Goal: Task Accomplishment & Management: Complete application form

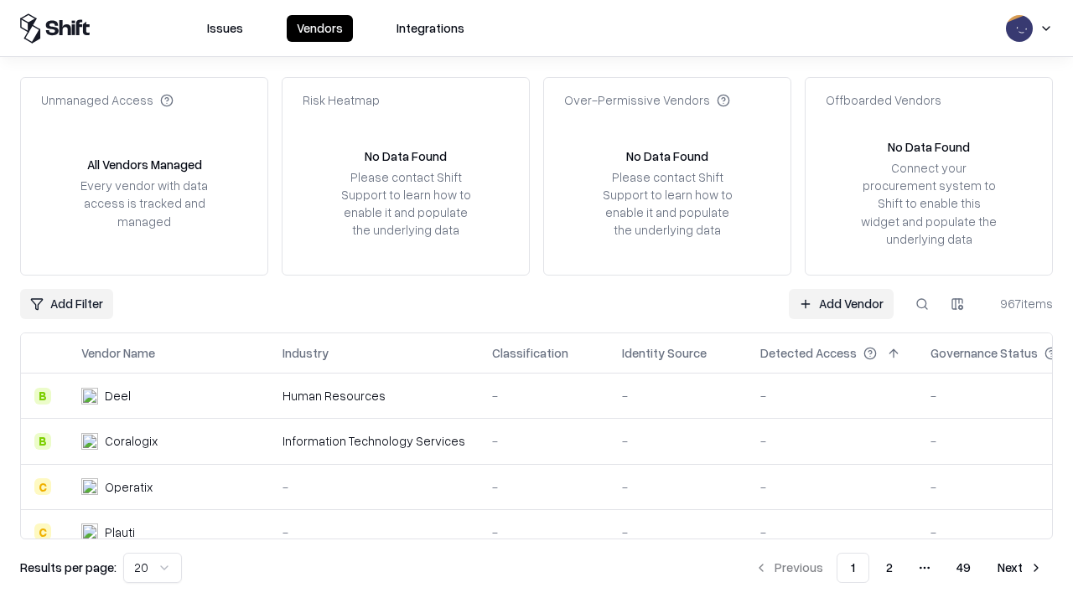
click at [841, 303] on link "Add Vendor" at bounding box center [841, 304] width 105 height 30
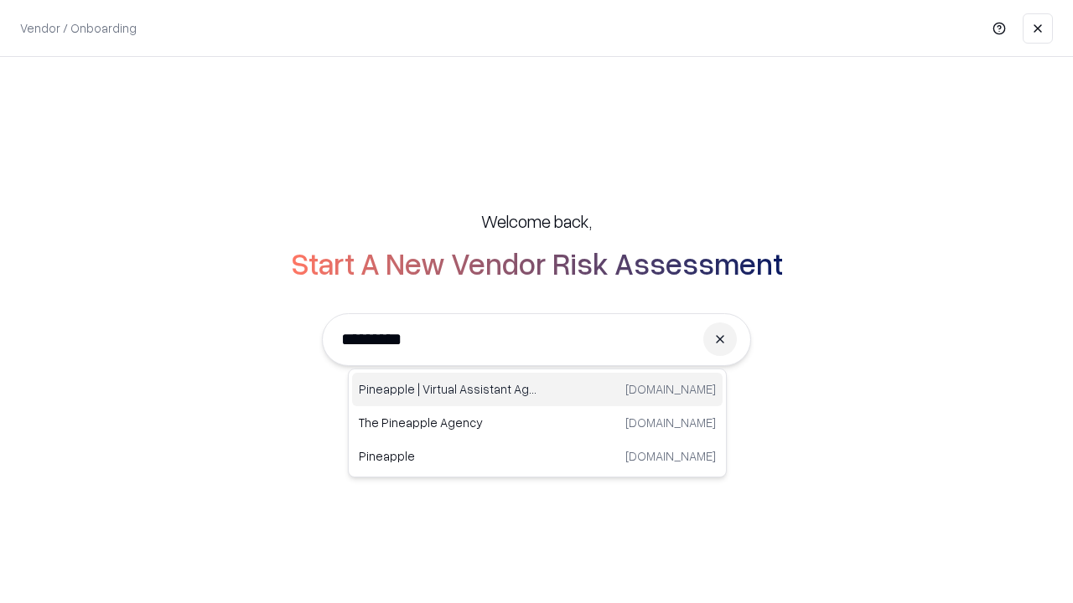
click at [537, 390] on div "Pineapple | Virtual Assistant Agency [DOMAIN_NAME]" at bounding box center [537, 390] width 370 height 34
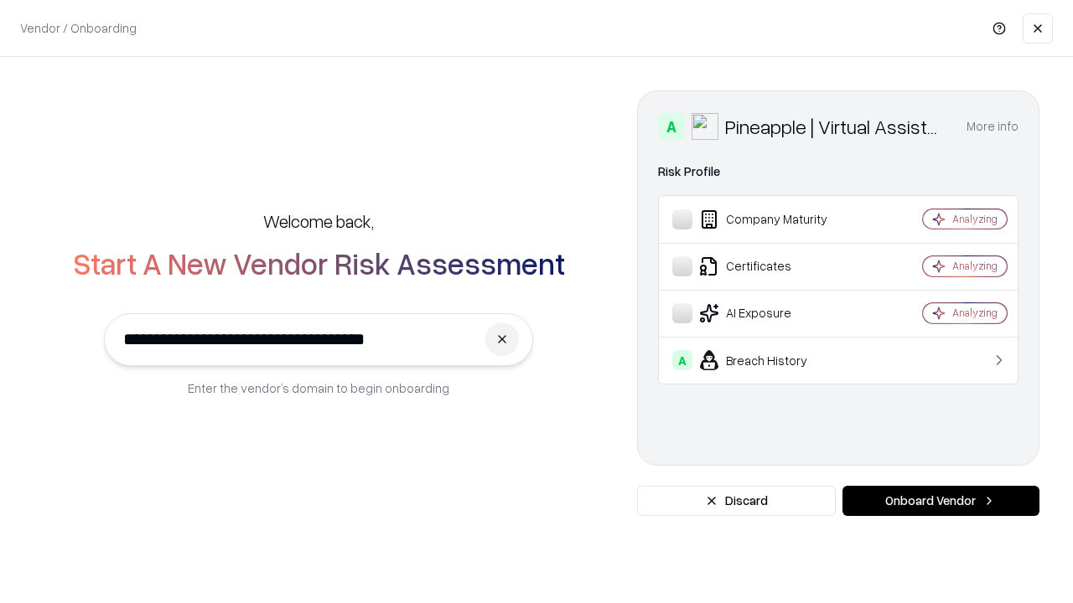
type input "**********"
click at [940, 501] on button "Onboard Vendor" at bounding box center [940, 501] width 197 height 30
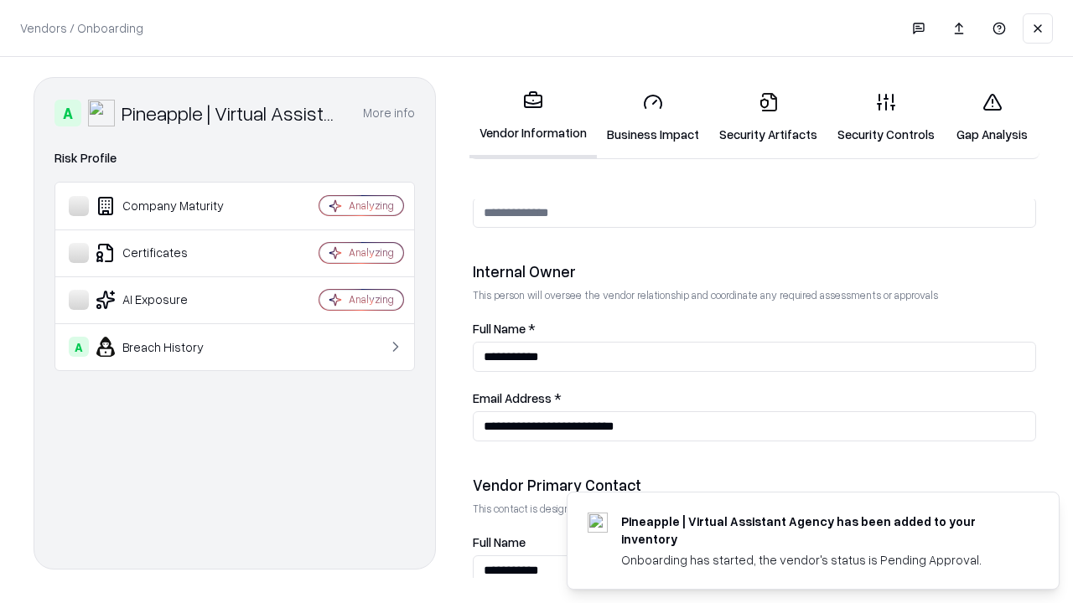
scroll to position [868, 0]
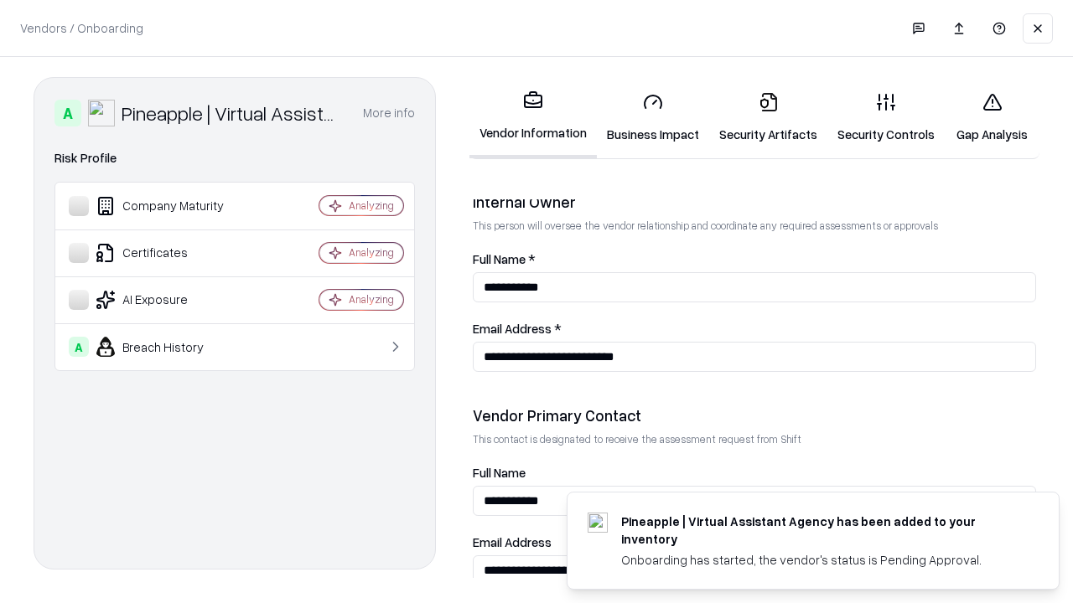
click at [653, 117] on link "Business Impact" at bounding box center [653, 118] width 112 height 78
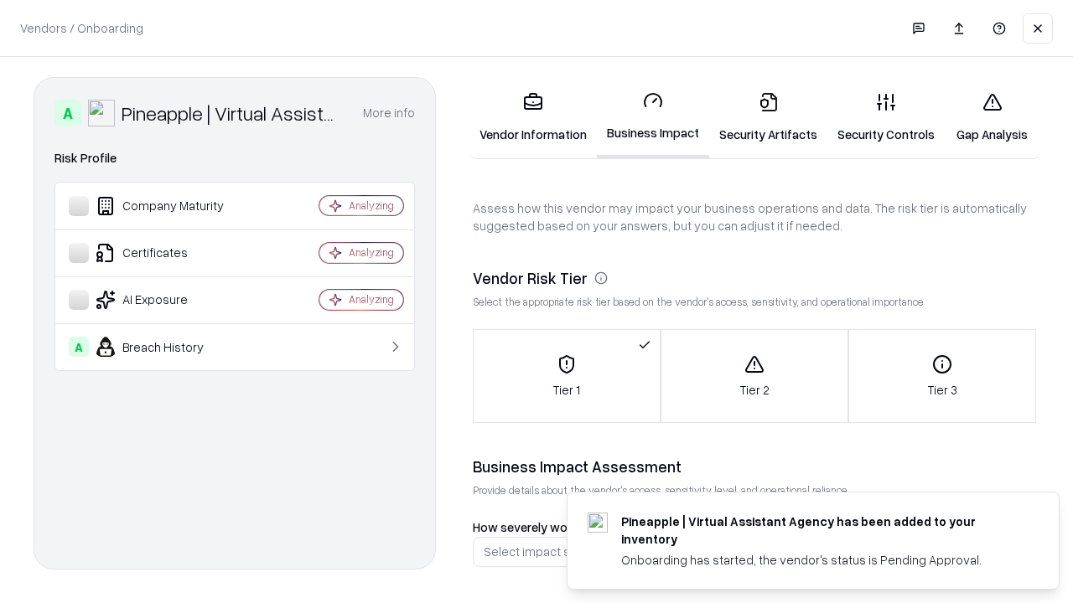
click at [768, 117] on link "Security Artifacts" at bounding box center [768, 118] width 118 height 78
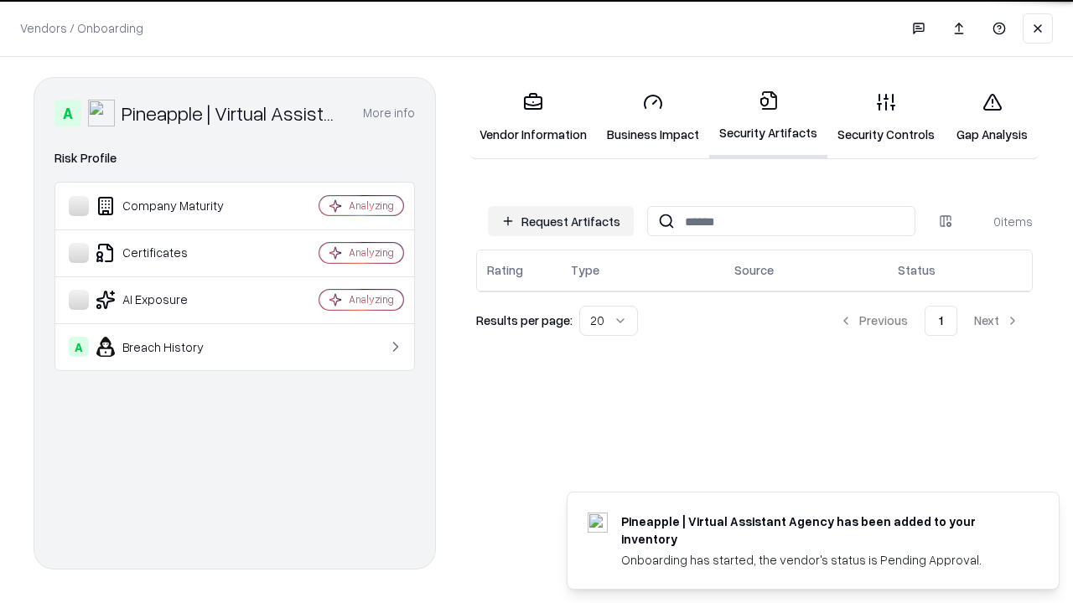
click at [561, 220] on button "Request Artifacts" at bounding box center [561, 221] width 146 height 30
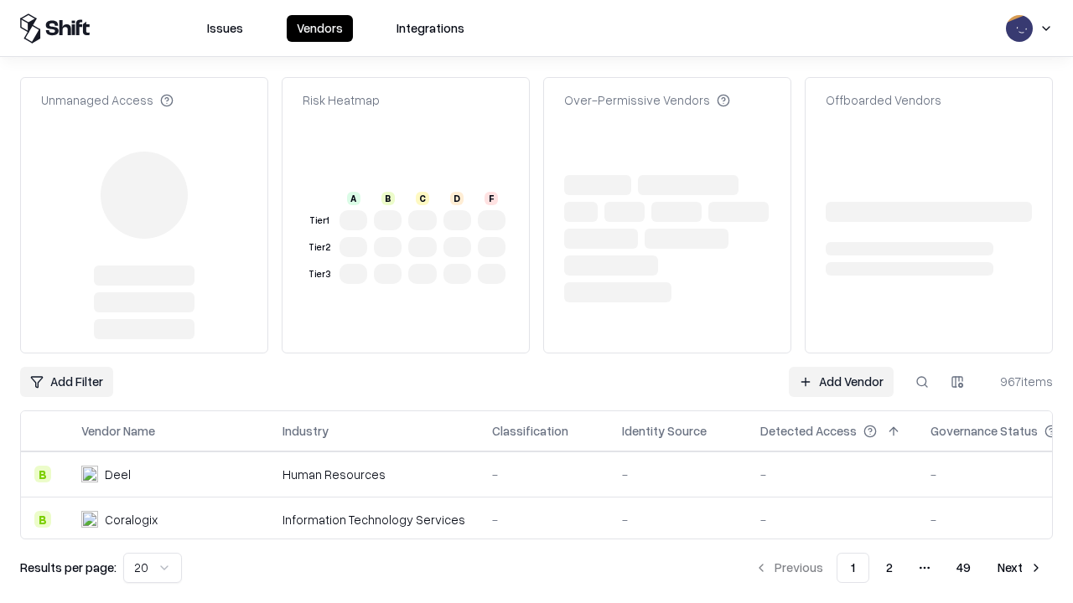
click at [841, 367] on link "Add Vendor" at bounding box center [841, 382] width 105 height 30
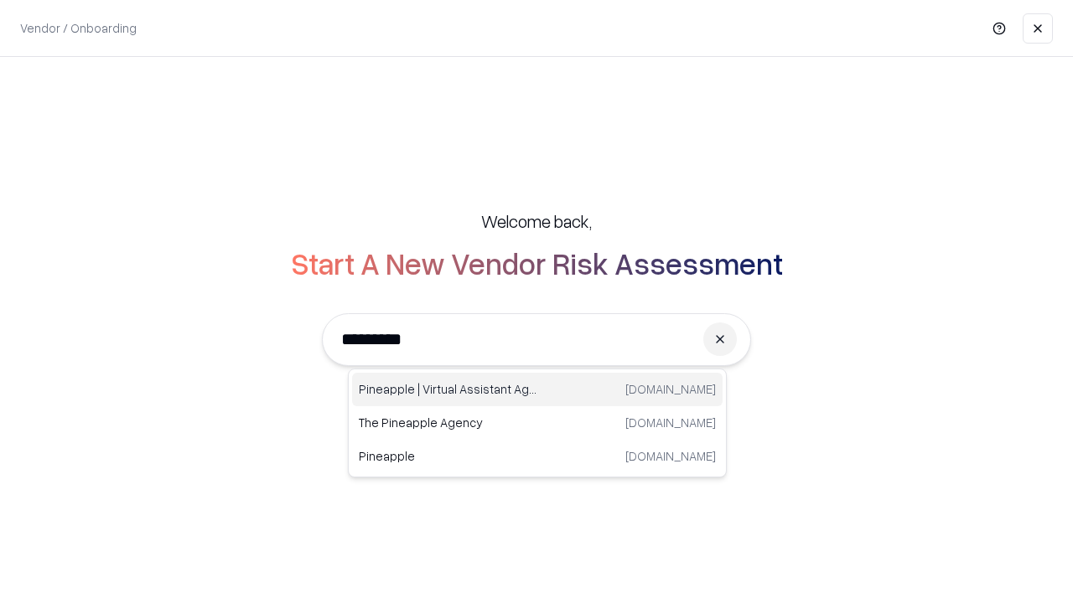
click at [537, 390] on div "Pineapple | Virtual Assistant Agency [DOMAIN_NAME]" at bounding box center [537, 390] width 370 height 34
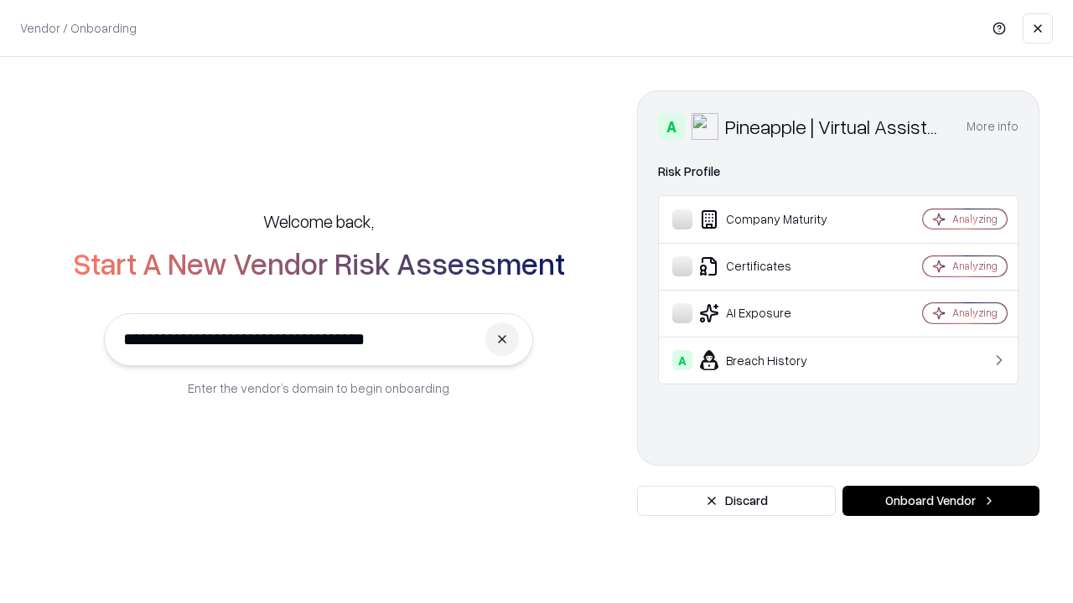
type input "**********"
click at [940, 501] on button "Onboard Vendor" at bounding box center [940, 501] width 197 height 30
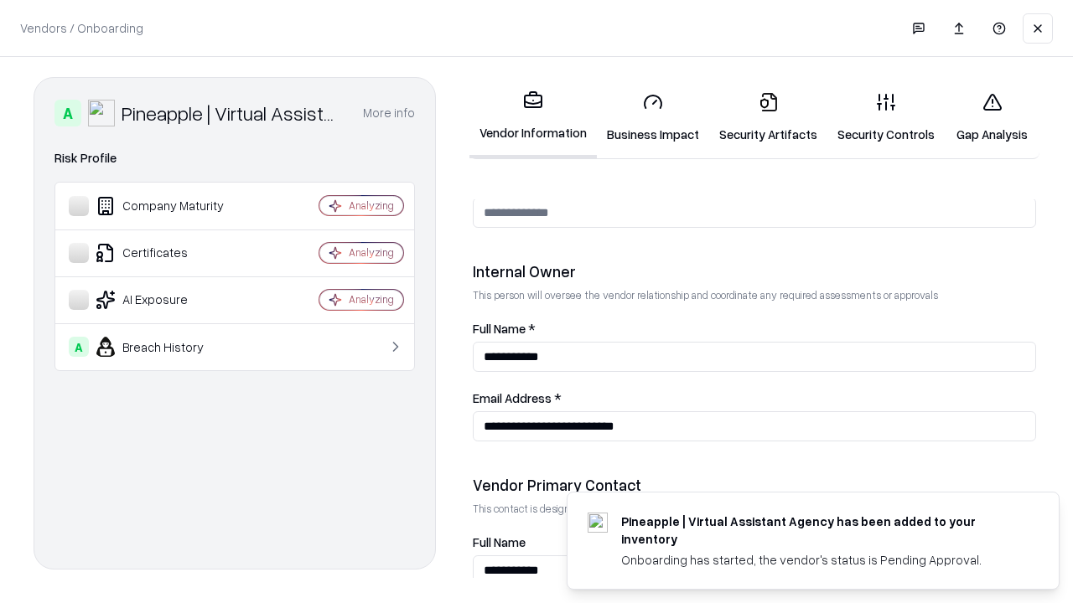
scroll to position [868, 0]
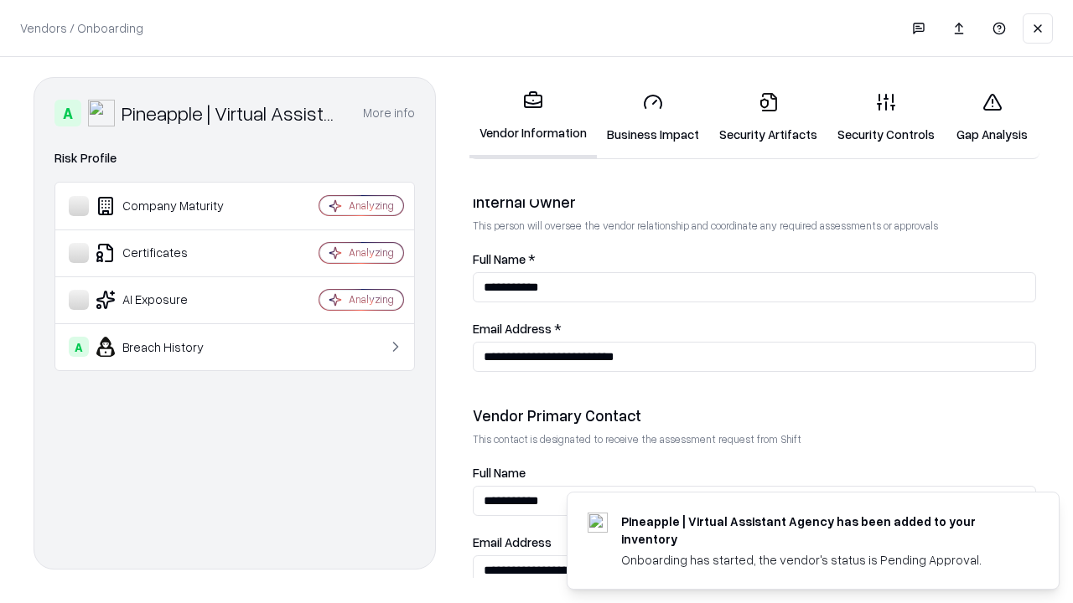
click at [991, 117] on link "Gap Analysis" at bounding box center [992, 118] width 95 height 78
